Goal: Information Seeking & Learning: Learn about a topic

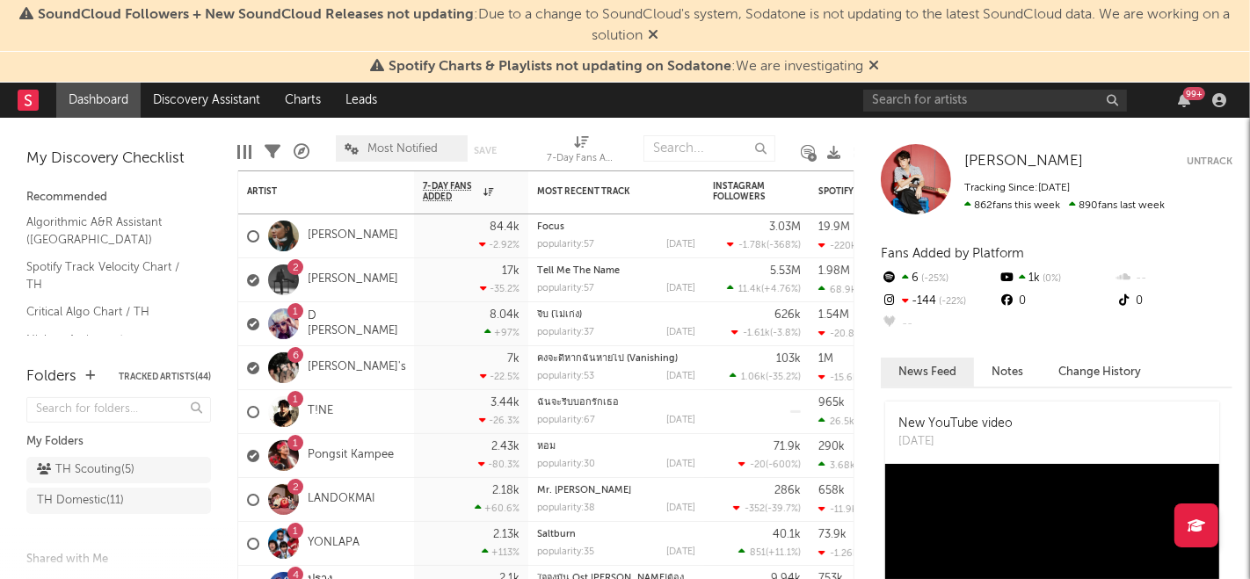
click at [907, 121] on div "[PERSON_NAME] [PERSON_NAME] Untrack Tracking Since: [DATE] 862 fans this week 8…" at bounding box center [1053, 349] width 396 height 462
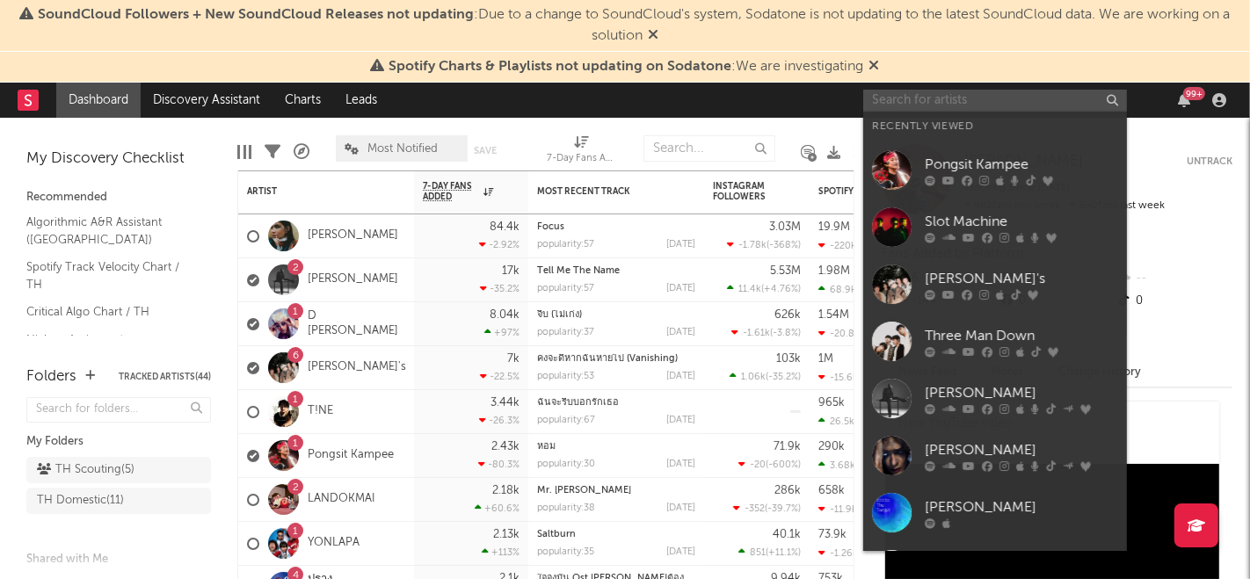
click at [911, 102] on input "text" at bounding box center [996, 101] width 264 height 22
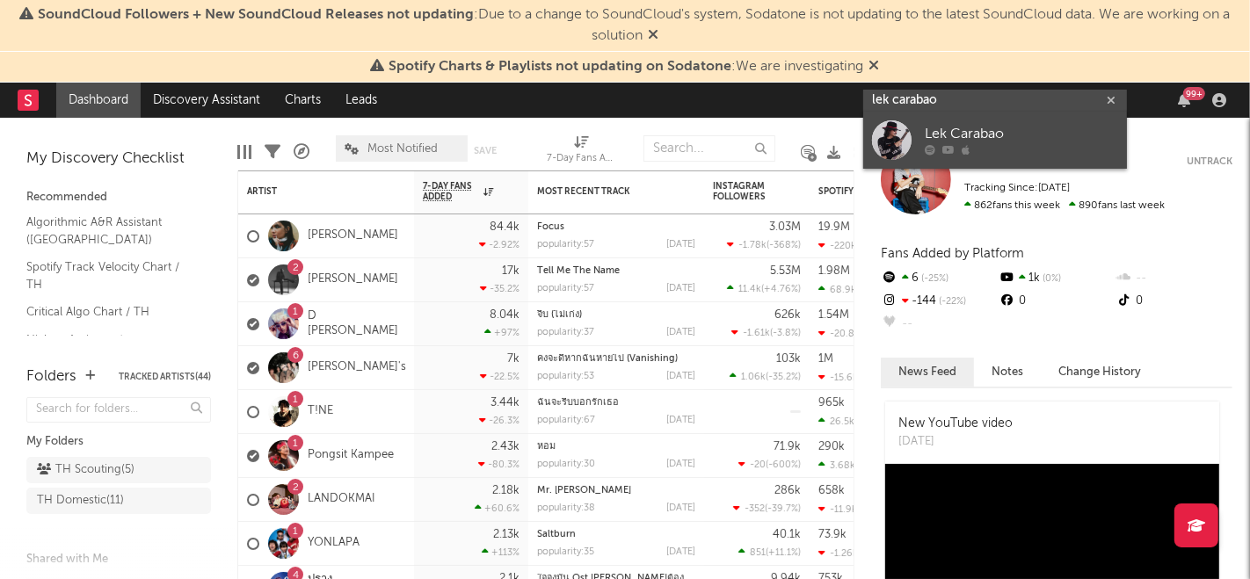
type input "lek carabao"
click at [1032, 145] on div at bounding box center [1021, 150] width 193 height 11
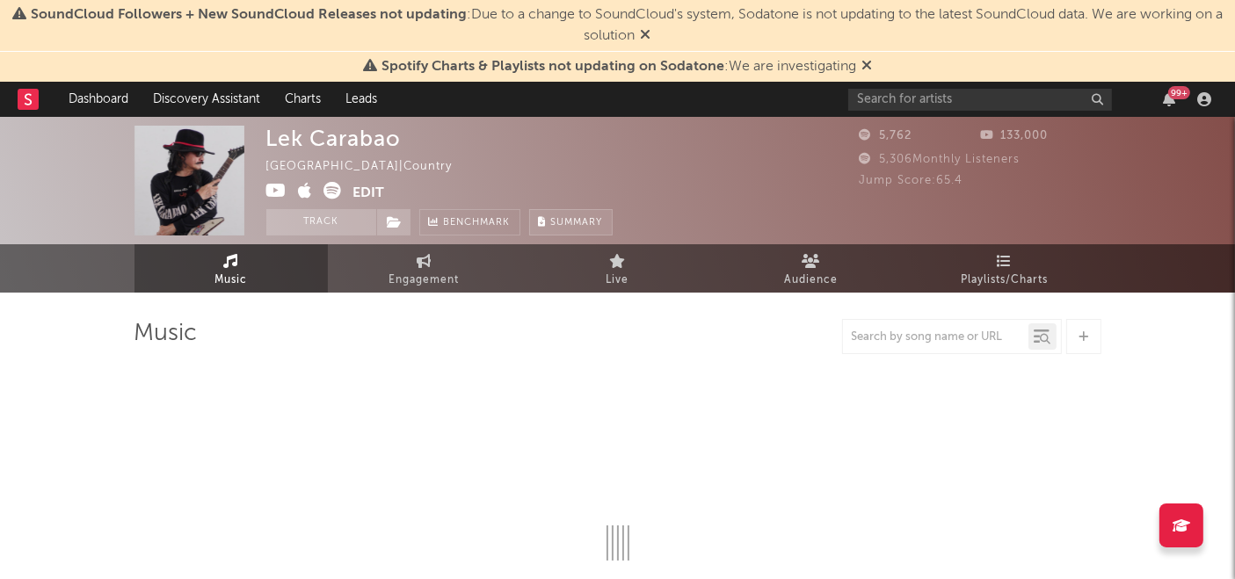
select select "1w"
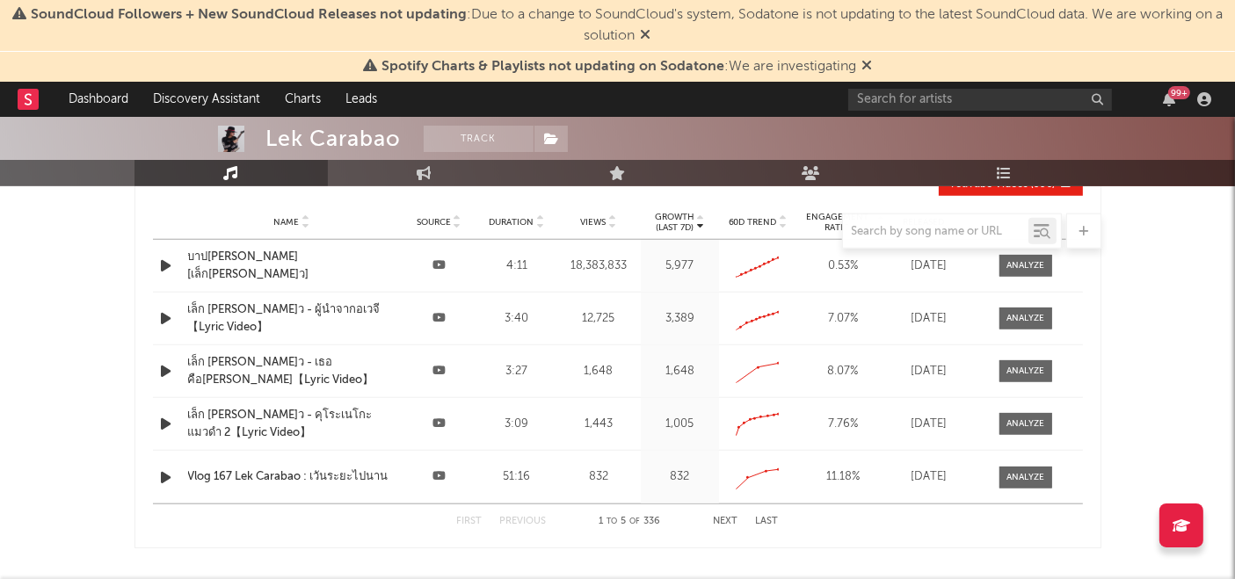
scroll to position [1506, 0]
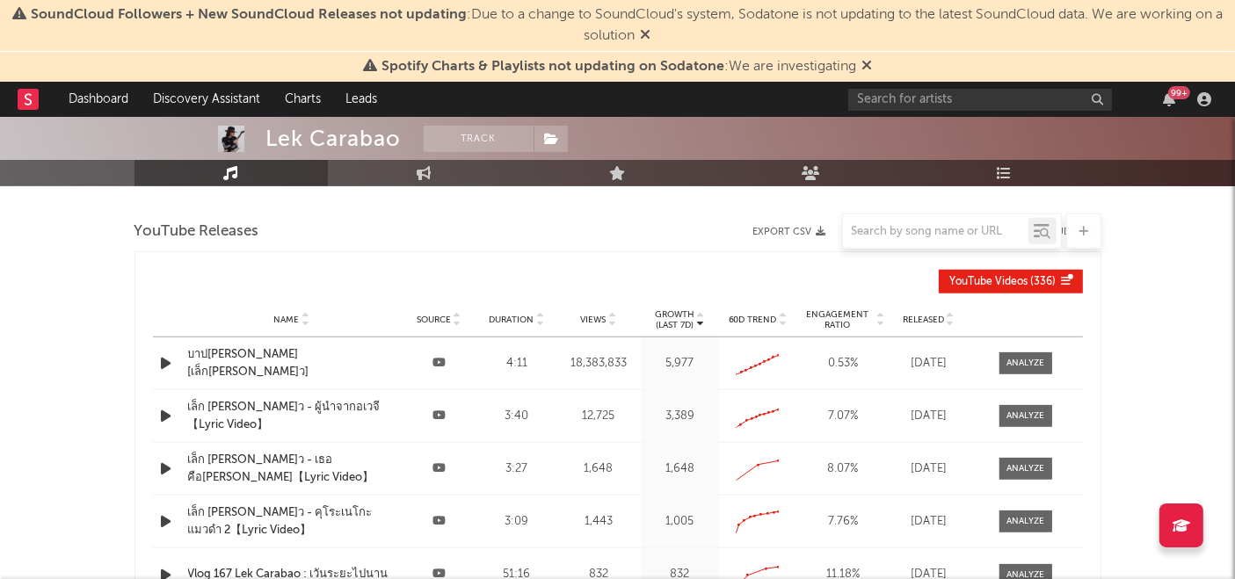
click at [933, 318] on span "Released" at bounding box center [923, 320] width 41 height 11
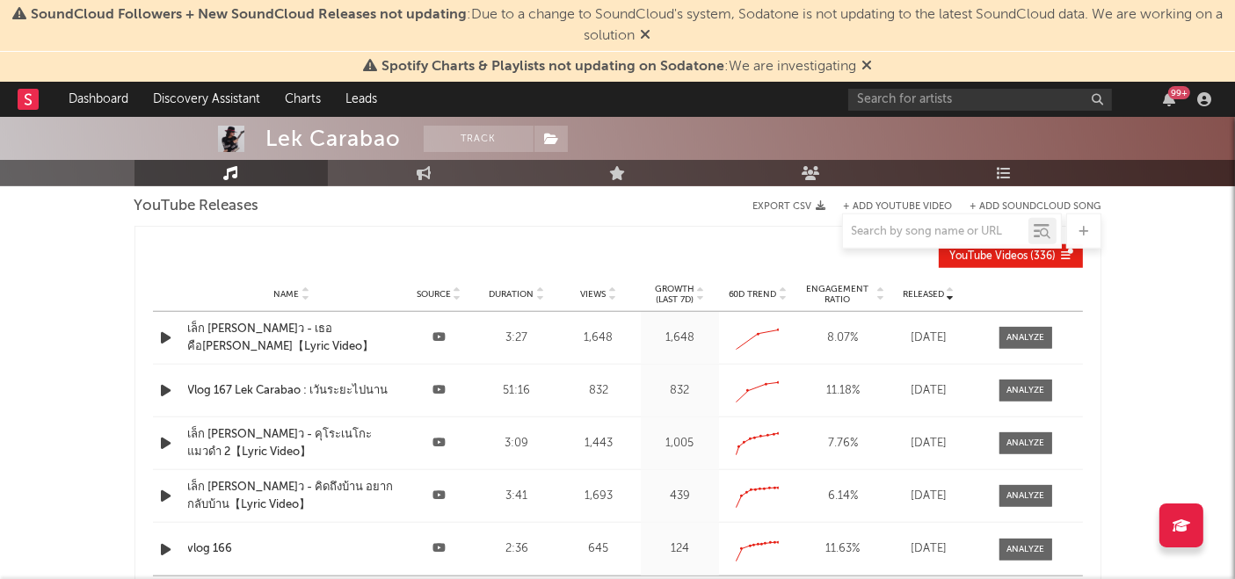
scroll to position [1563, 0]
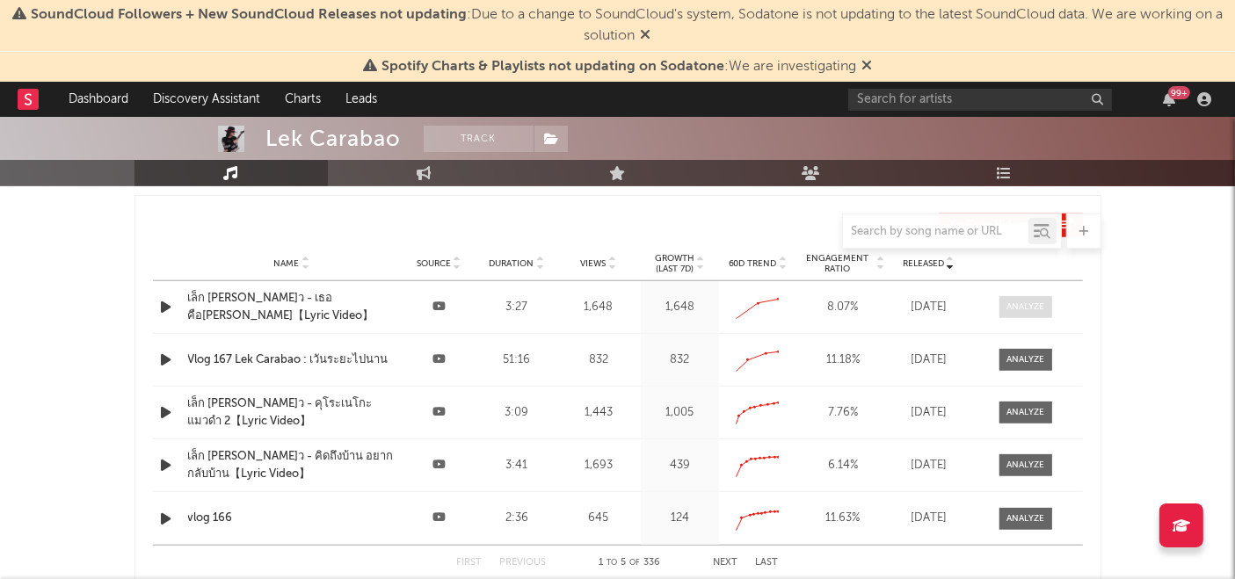
click at [1036, 305] on div at bounding box center [1026, 307] width 38 height 13
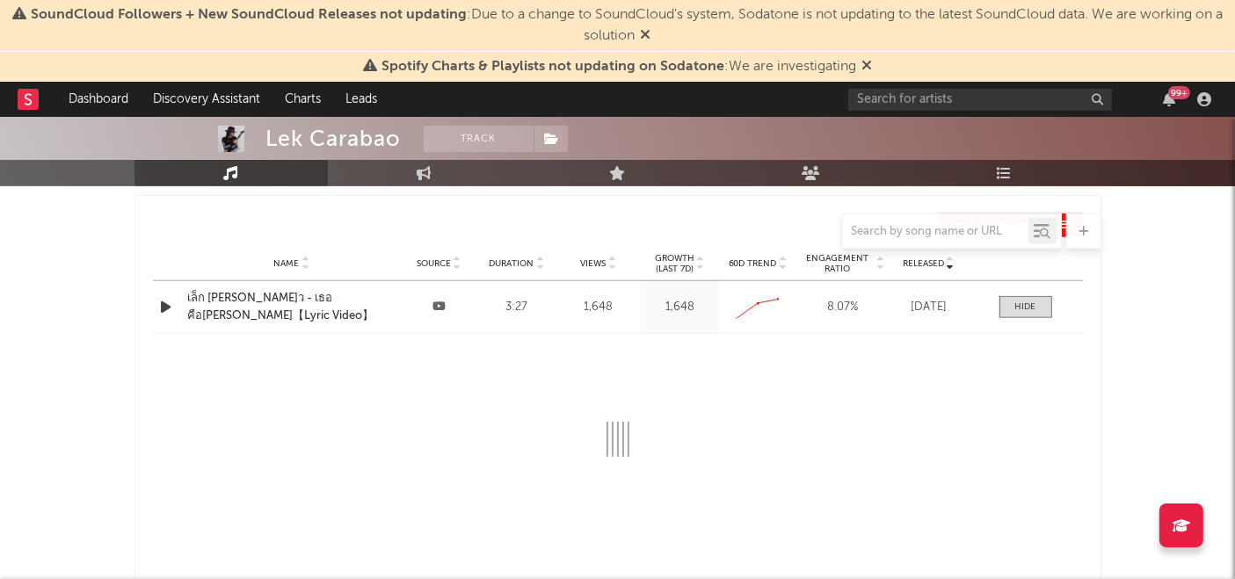
select select "All"
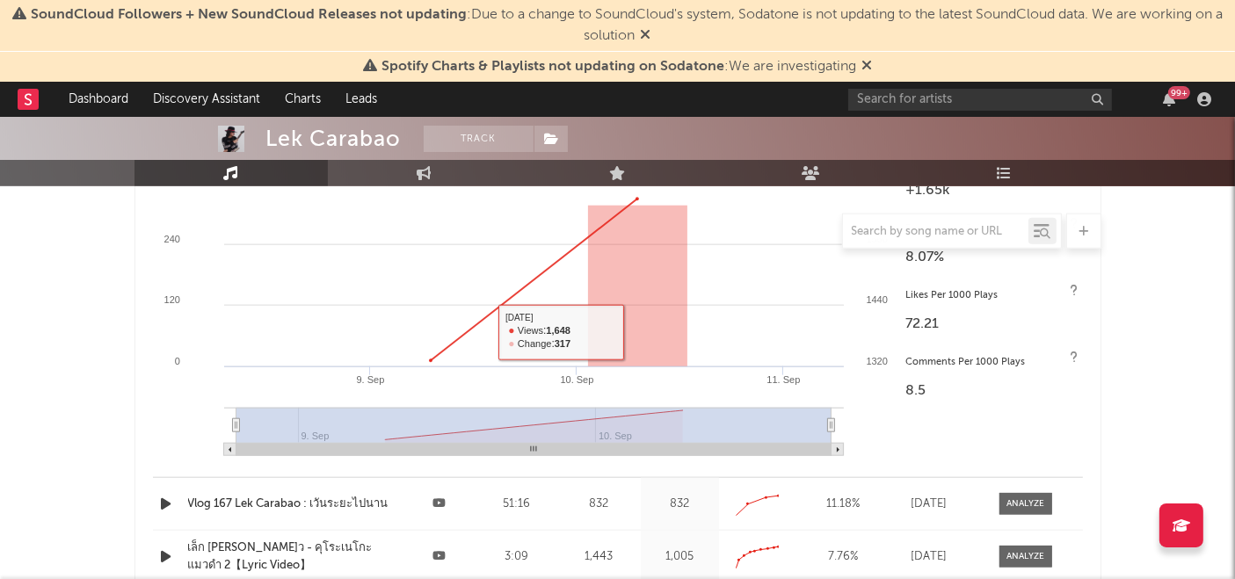
scroll to position [1856, 0]
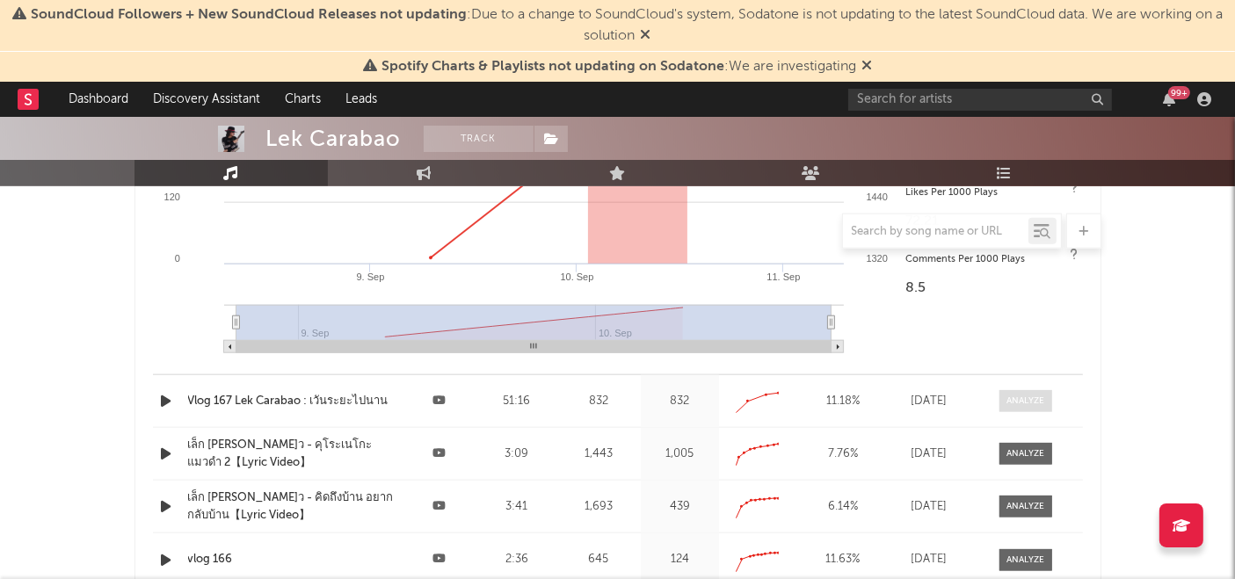
click at [1022, 390] on span at bounding box center [1026, 401] width 53 height 22
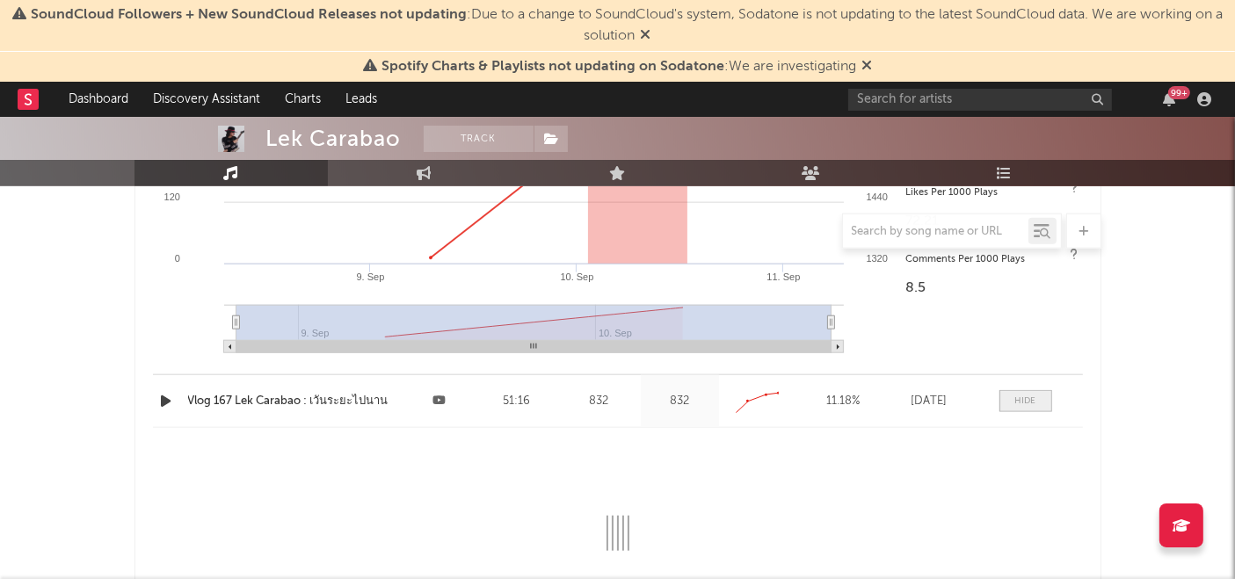
select select "All"
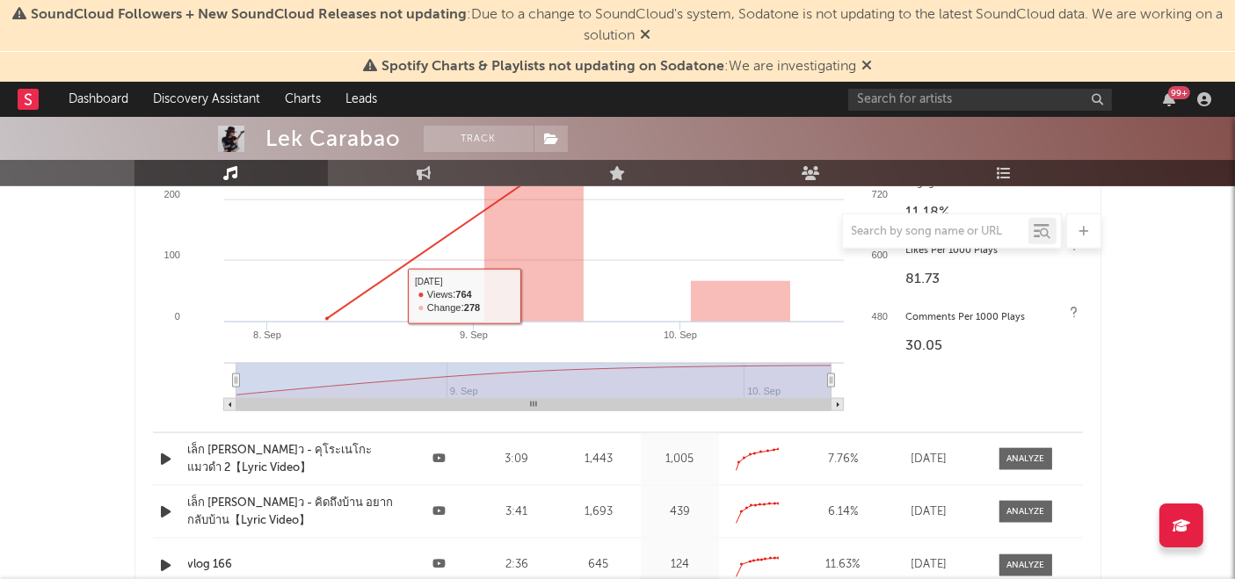
scroll to position [2247, 0]
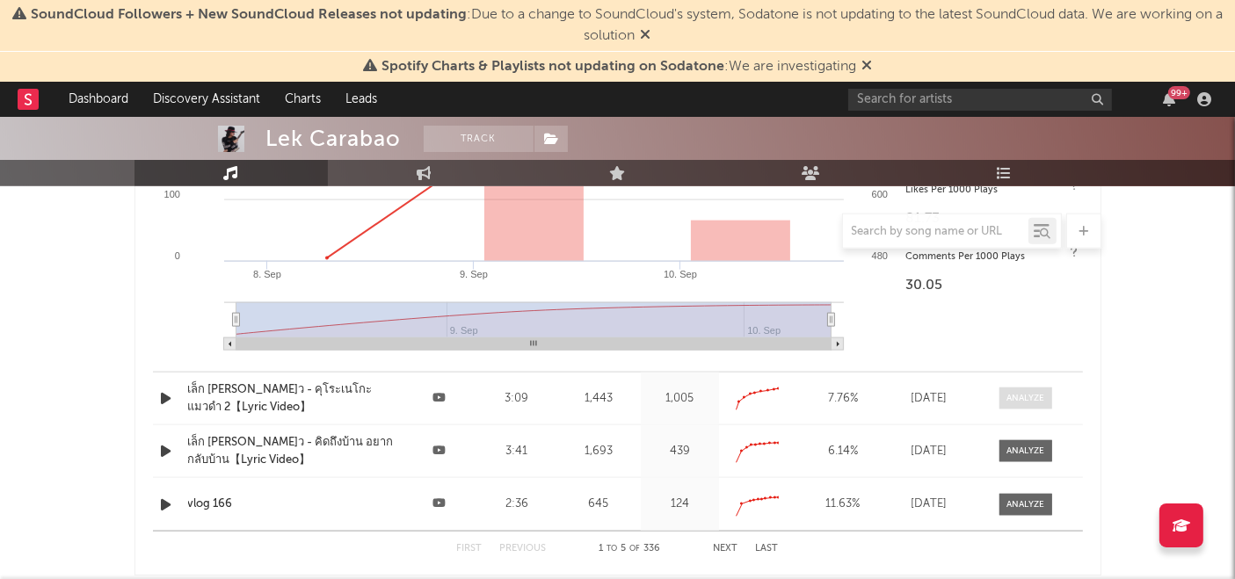
click at [1027, 392] on div at bounding box center [1026, 398] width 38 height 13
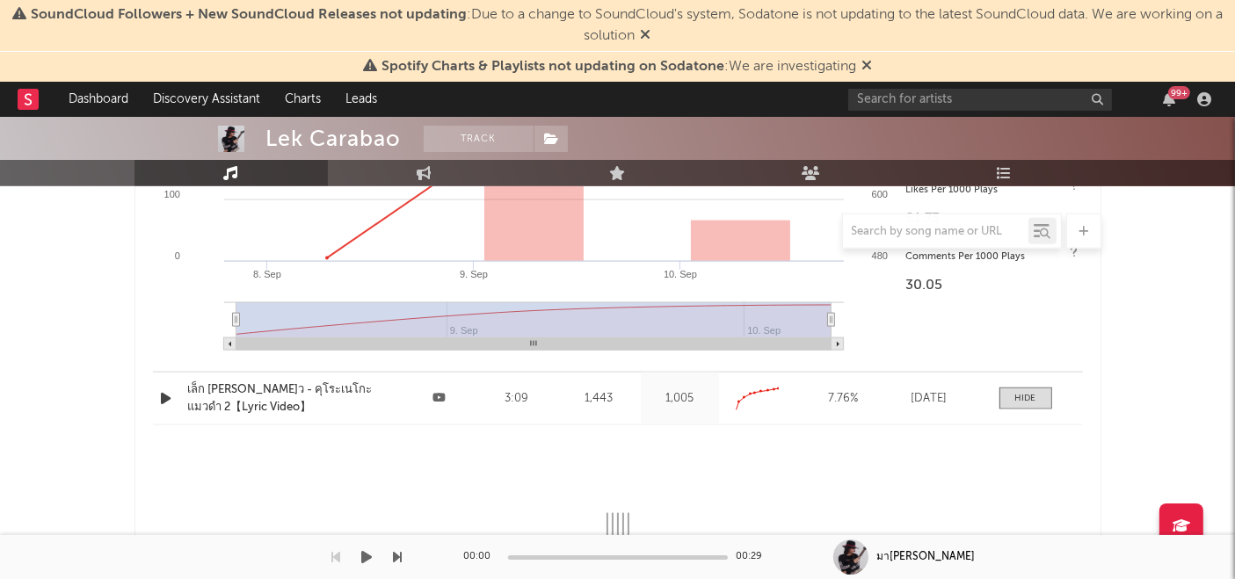
select select "All"
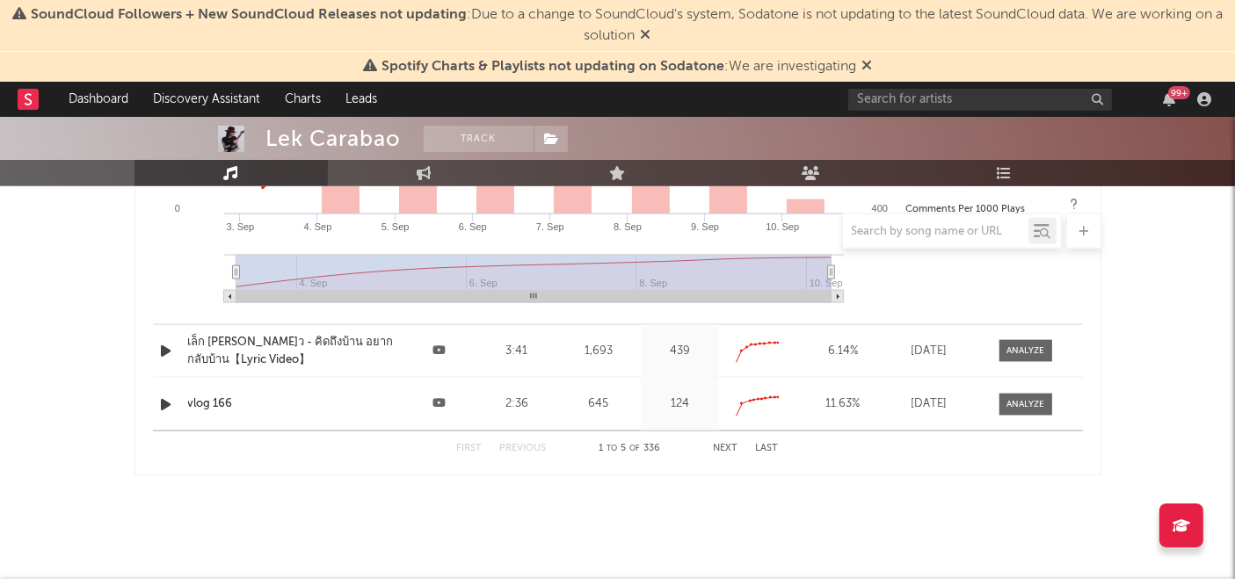
scroll to position [2706, 0]
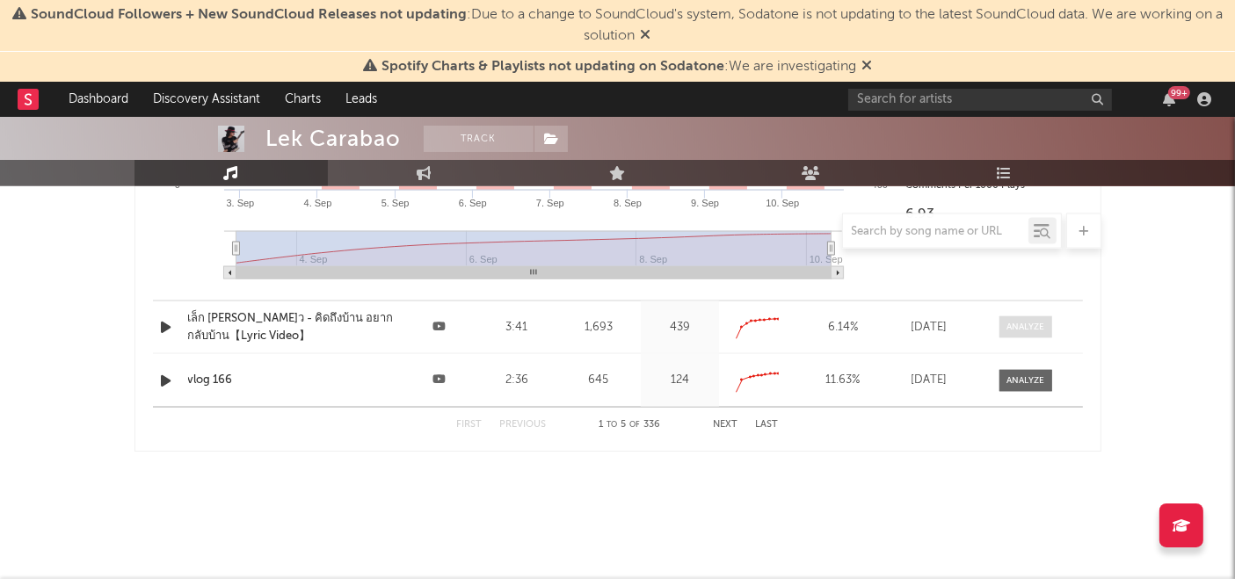
click at [1039, 331] on span at bounding box center [1026, 328] width 53 height 22
select select "All"
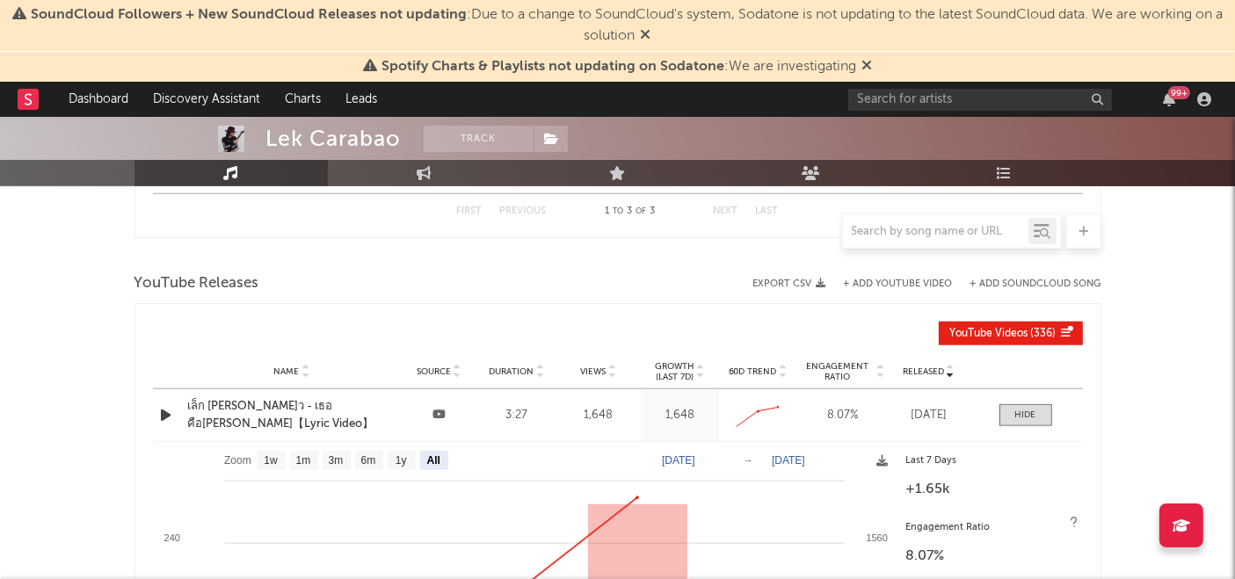
scroll to position [1306, 0]
